Goal: Task Accomplishment & Management: Complete application form

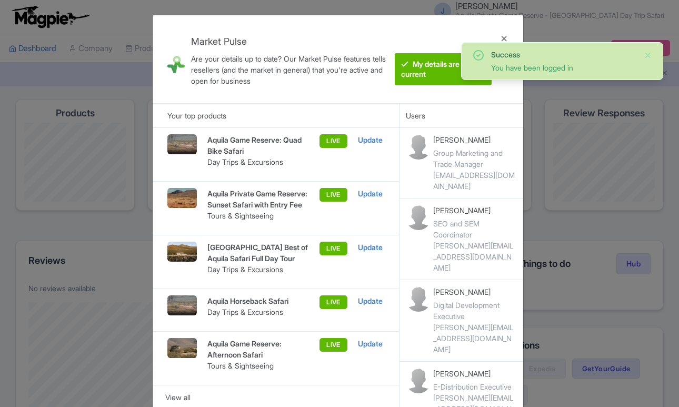
click at [322, 282] on div "LIVE" at bounding box center [328, 262] width 37 height 41
click at [503, 37] on div at bounding box center [504, 59] width 25 height 71
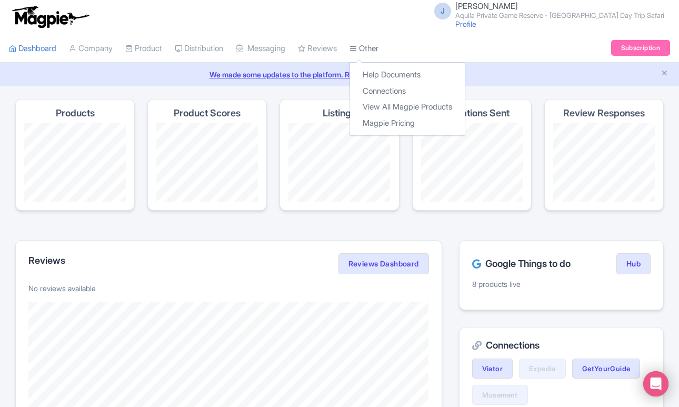
click at [379, 48] on link "Other" at bounding box center [364, 48] width 29 height 29
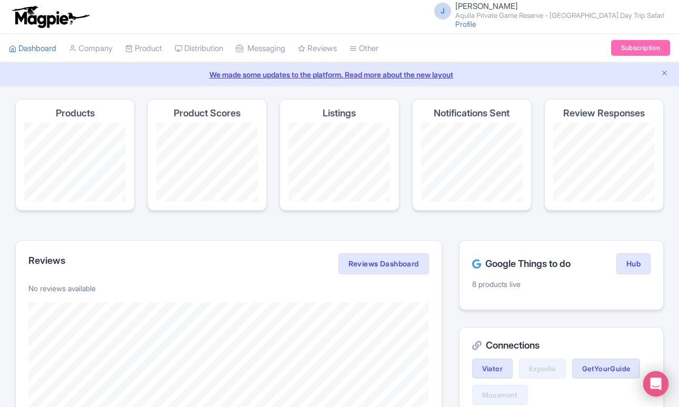
click at [482, 8] on span "[PERSON_NAME]" at bounding box center [487, 6] width 63 height 10
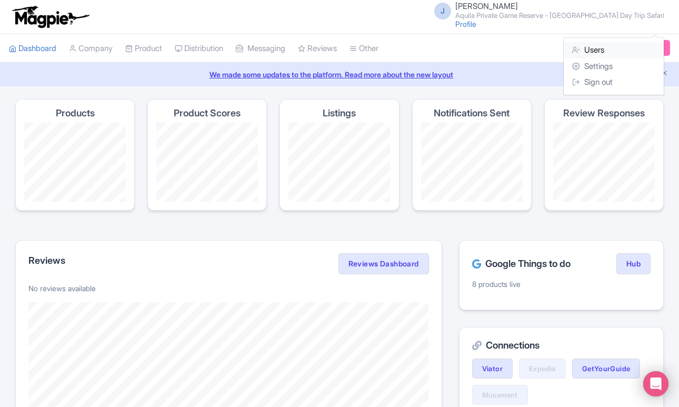
click at [605, 53] on link "Users" at bounding box center [614, 50] width 100 height 16
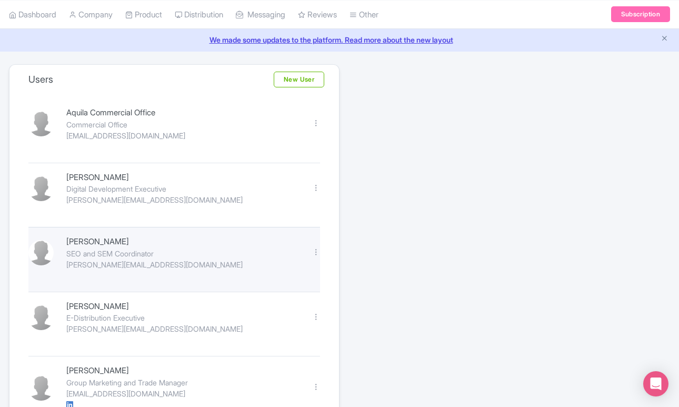
scroll to position [49, 0]
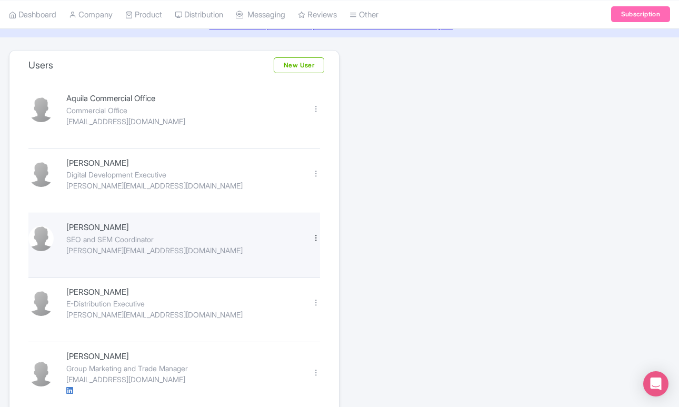
click at [316, 241] on div at bounding box center [316, 238] width 8 height 8
click at [257, 274] on link "Delete" at bounding box center [270, 272] width 100 height 16
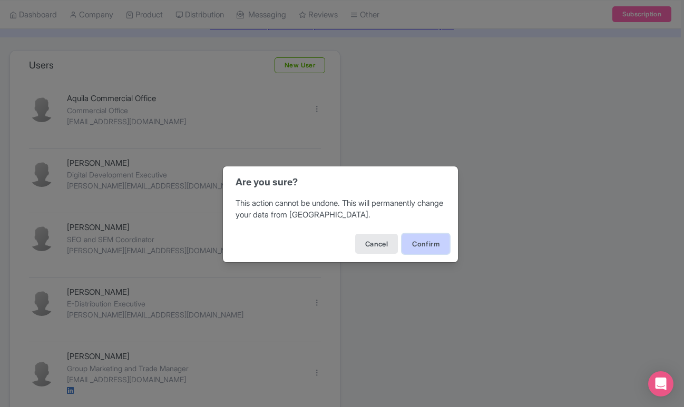
click at [431, 243] on button "Confirm" at bounding box center [425, 244] width 47 height 20
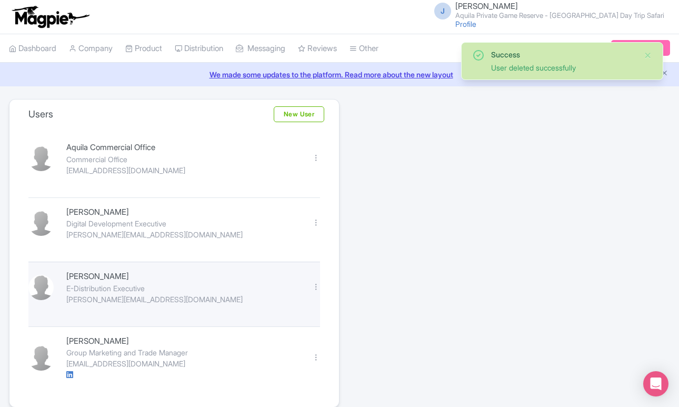
scroll to position [45, 0]
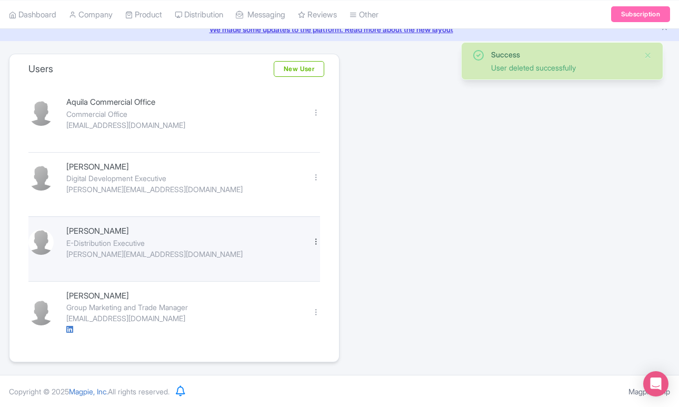
click at [316, 238] on div at bounding box center [316, 241] width 8 height 8
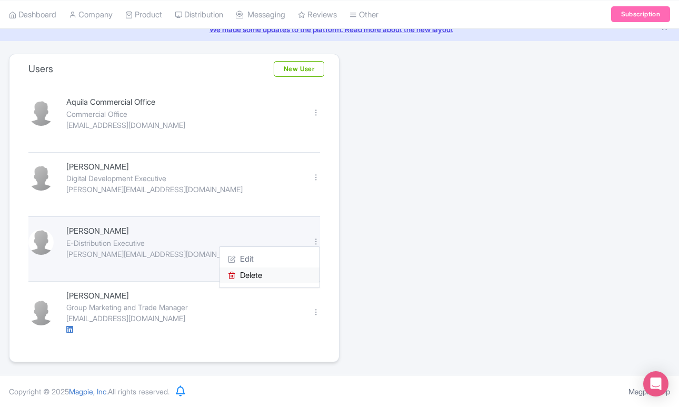
click at [262, 274] on link "Delete" at bounding box center [270, 276] width 100 height 16
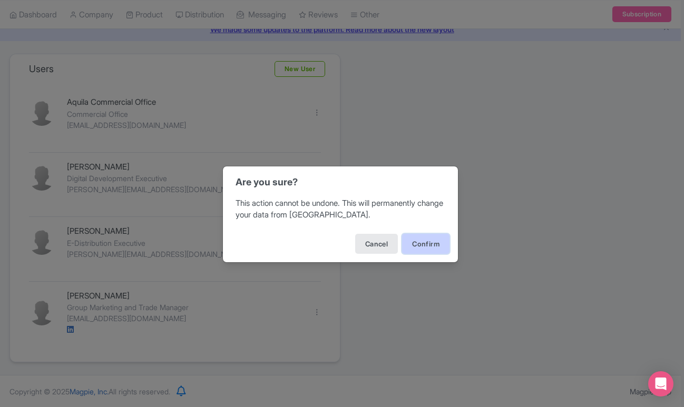
click at [434, 245] on button "Confirm" at bounding box center [425, 244] width 47 height 20
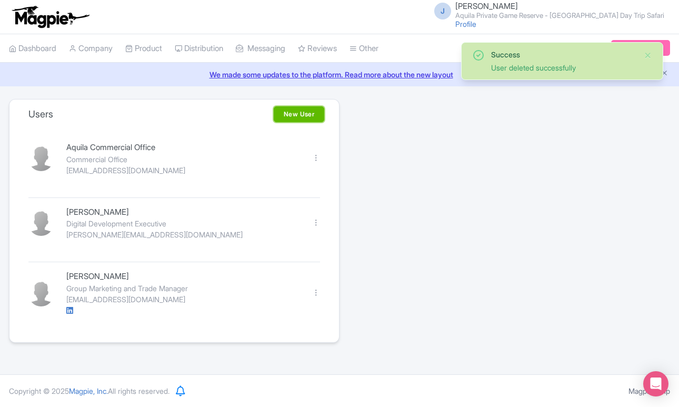
click at [290, 113] on link "New User" at bounding box center [299, 114] width 51 height 16
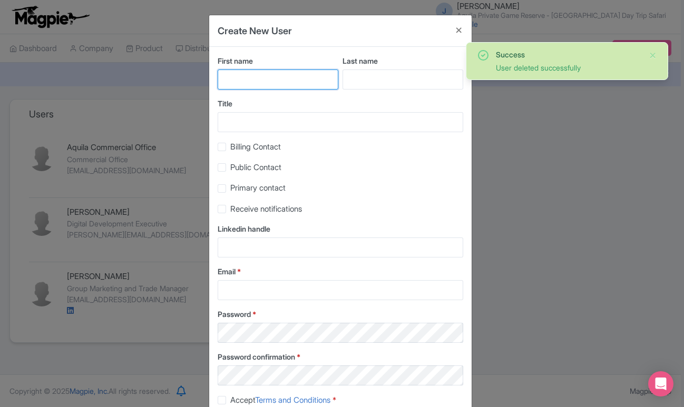
click at [301, 88] on input "First name" at bounding box center [277, 80] width 121 height 20
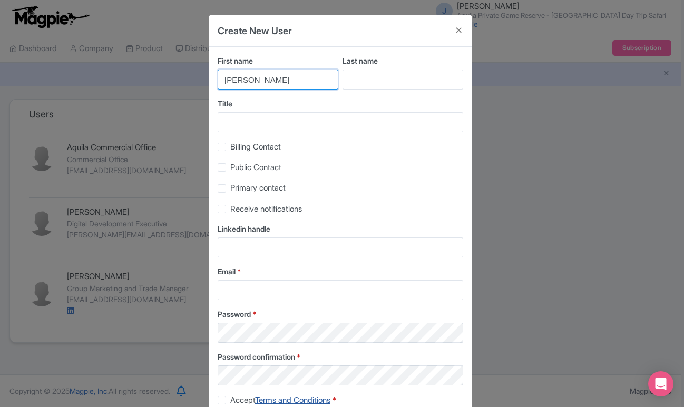
type input "Tatum-Lee"
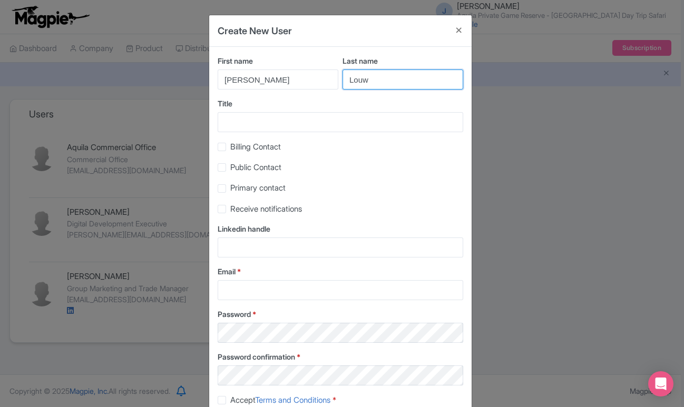
type input "Louw"
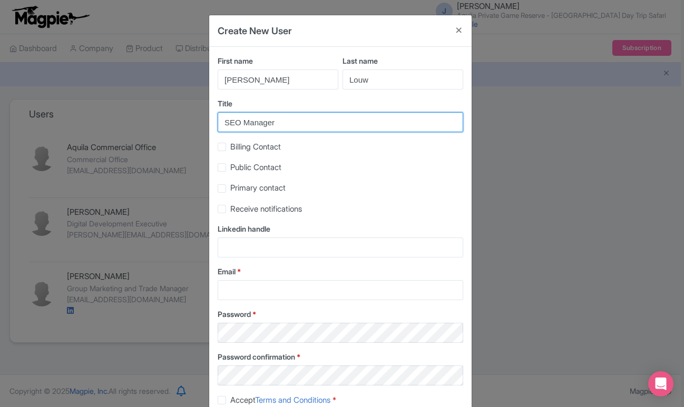
type input "SEO Manager"
click at [225, 187] on div "Primary contact" at bounding box center [339, 188] width 245 height 12
click at [230, 210] on label "Receive notifications" at bounding box center [266, 209] width 72 height 12
click at [230, 210] on input "Receive notifications" at bounding box center [233, 206] width 7 height 7
checkbox input "true"
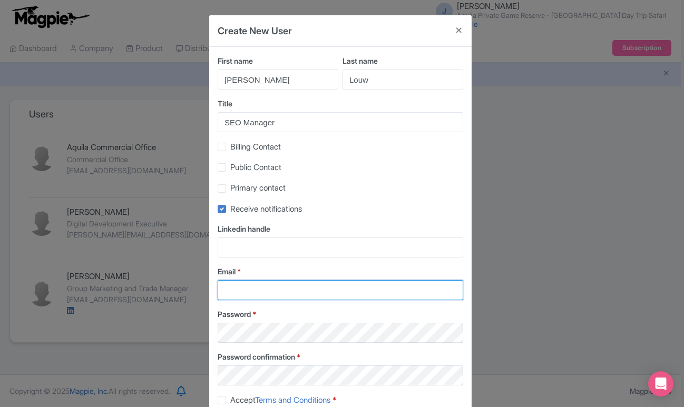
click at [290, 294] on input "Email *" at bounding box center [339, 290] width 245 height 20
paste input "tatumlee@aquilacollection.com"
type input "tatumlee@aquilacollection.com"
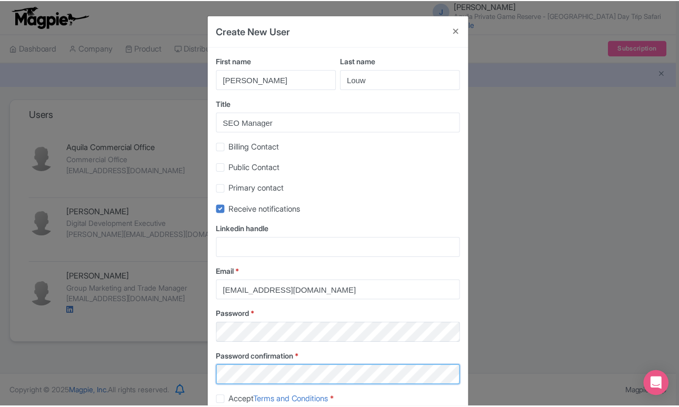
scroll to position [70, 0]
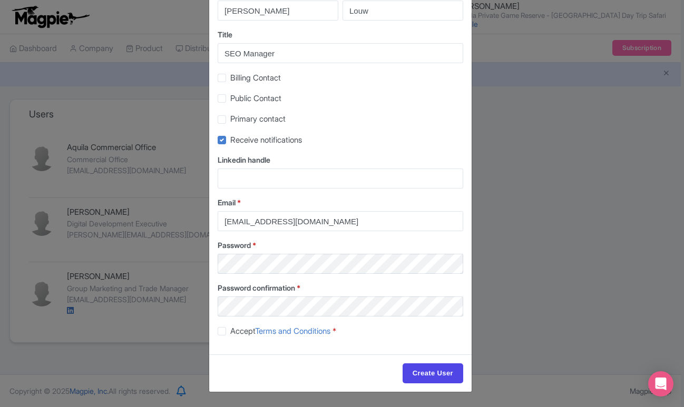
click at [230, 328] on label "Accept Terms and Conditions *" at bounding box center [283, 331] width 106 height 12
click at [230, 328] on input "Accept Terms and Conditions *" at bounding box center [233, 328] width 7 height 7
checkbox input "true"
click at [454, 373] on input "Create User" at bounding box center [432, 373] width 61 height 20
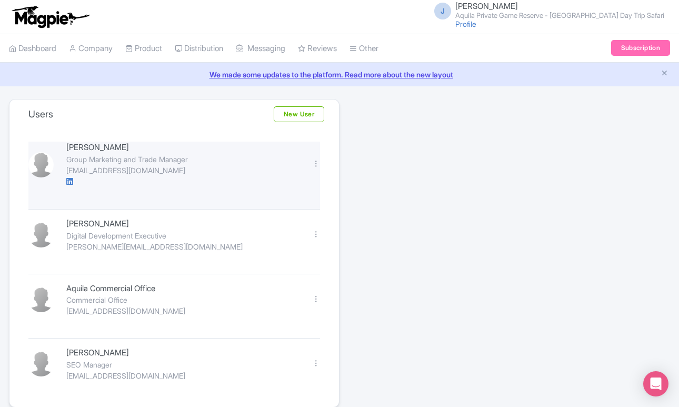
scroll to position [45, 0]
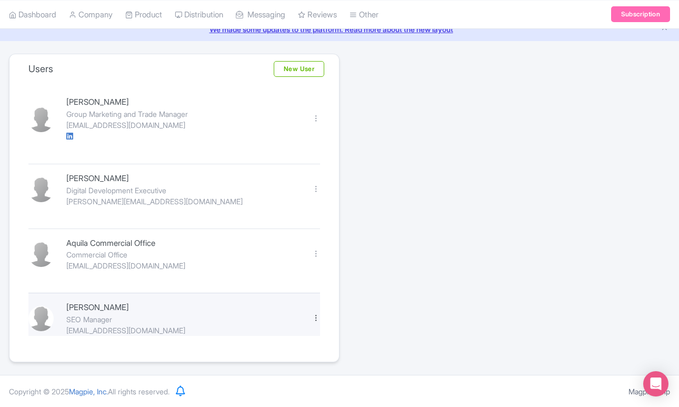
click at [316, 317] on div at bounding box center [316, 318] width 8 height 8
click at [144, 323] on div "SEO Manager" at bounding box center [182, 319] width 233 height 11
click at [102, 305] on div "Tatum-Lee Louw" at bounding box center [182, 308] width 233 height 12
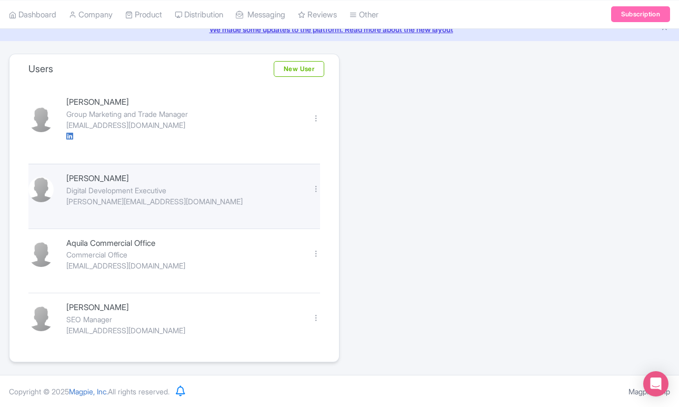
scroll to position [0, 0]
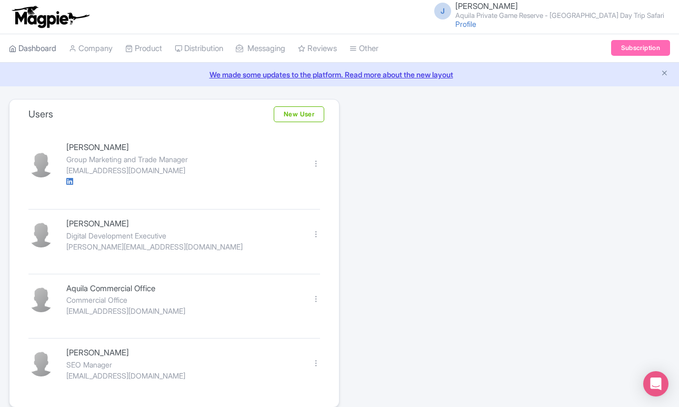
click at [35, 49] on link "Dashboard" at bounding box center [32, 48] width 47 height 29
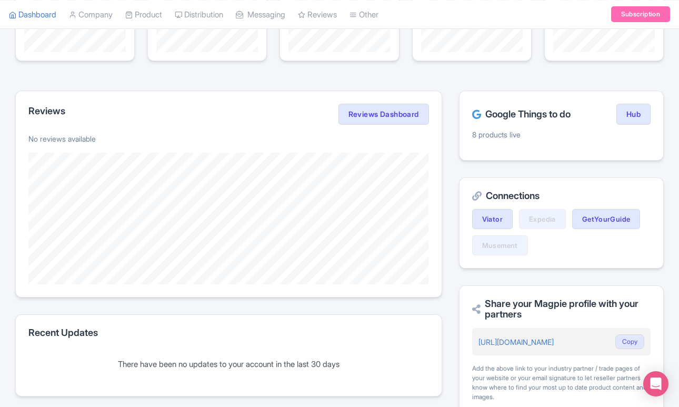
scroll to position [152, 0]
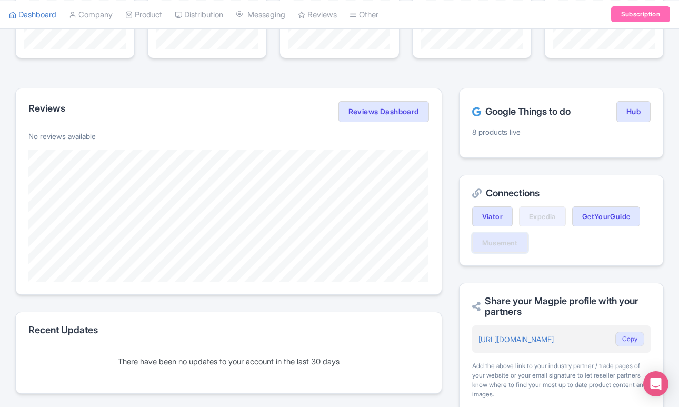
click at [497, 244] on link "Musement" at bounding box center [500, 243] width 56 height 20
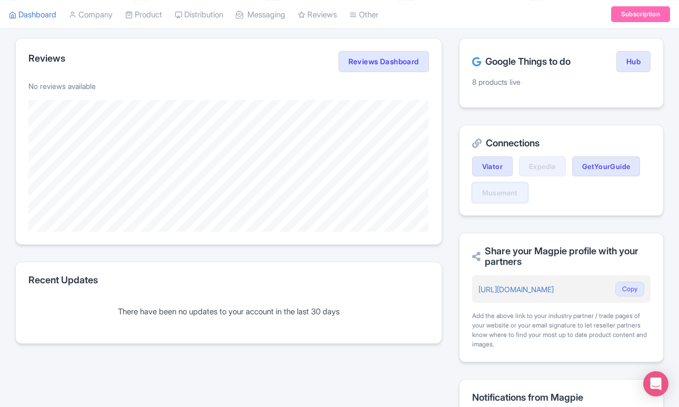
scroll to position [0, 0]
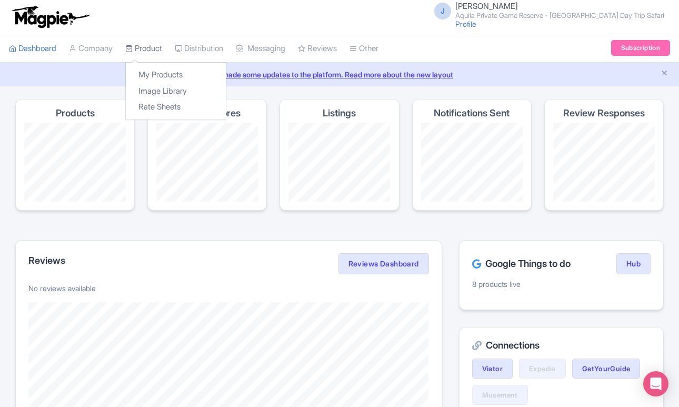
click at [152, 47] on link "Product" at bounding box center [143, 48] width 37 height 29
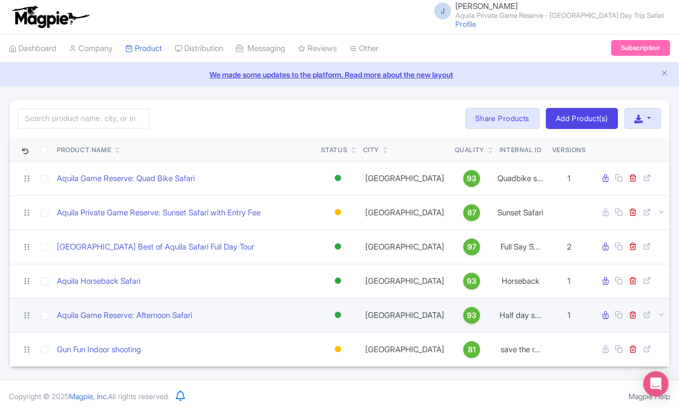
scroll to position [19, 0]
